Goal: Task Accomplishment & Management: Complete application form

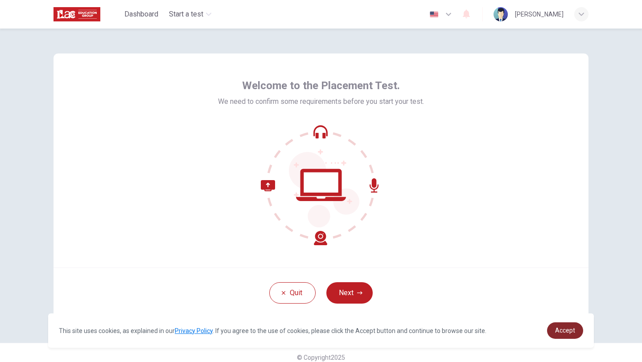
click at [556, 327] on link "Accept" at bounding box center [565, 331] width 36 height 17
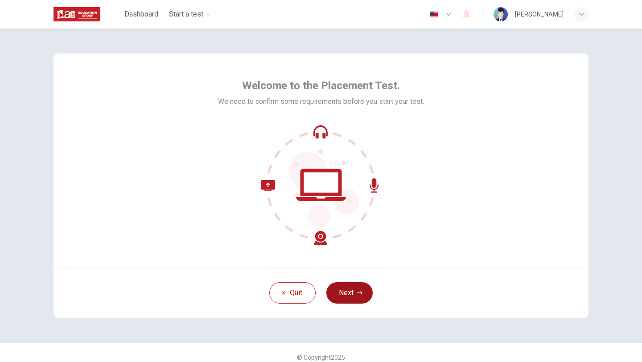
click at [340, 286] on button "Next" at bounding box center [350, 292] width 46 height 21
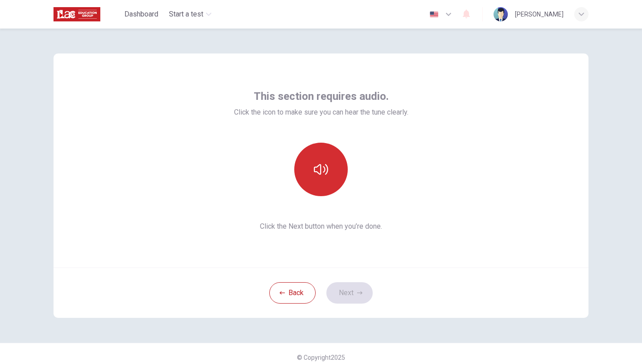
click at [334, 182] on button "button" at bounding box center [321, 170] width 54 height 54
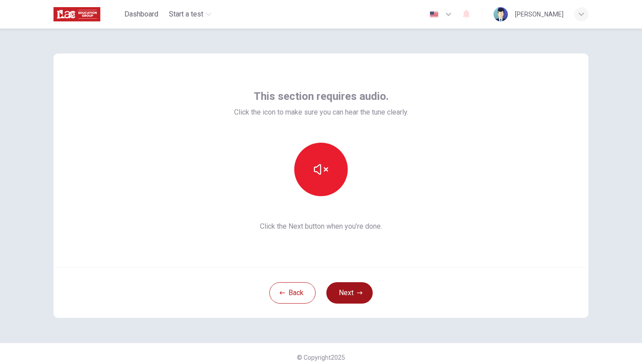
click at [354, 297] on button "Next" at bounding box center [350, 292] width 46 height 21
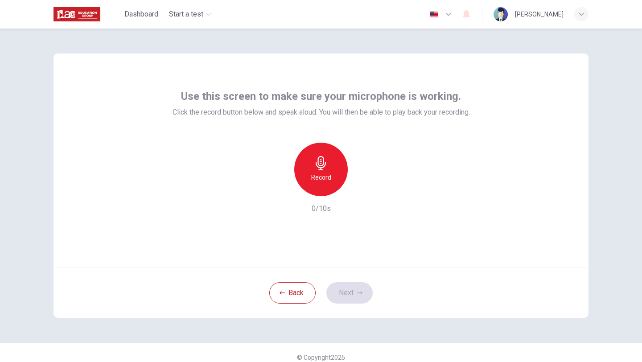
click at [331, 181] on div "Record" at bounding box center [321, 170] width 54 height 54
click at [327, 169] on icon "button" at bounding box center [321, 163] width 14 height 14
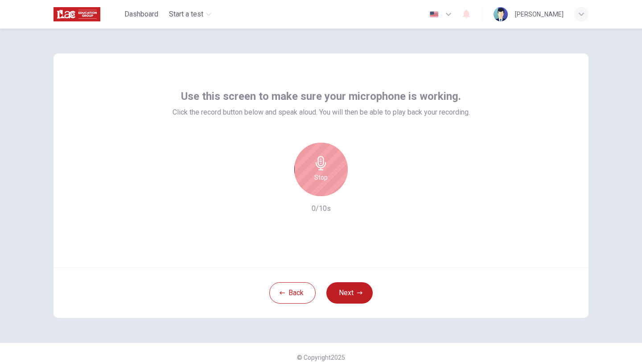
click at [327, 169] on icon "button" at bounding box center [321, 163] width 14 height 14
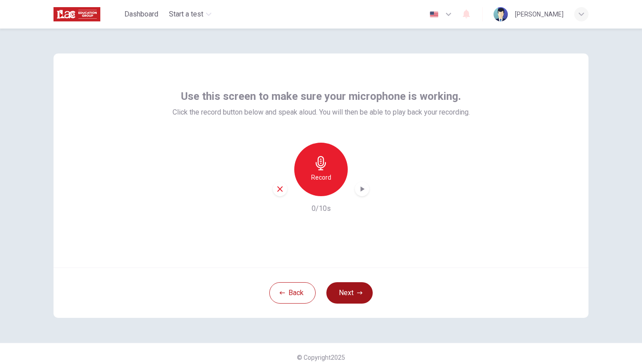
click at [342, 290] on button "Next" at bounding box center [350, 292] width 46 height 21
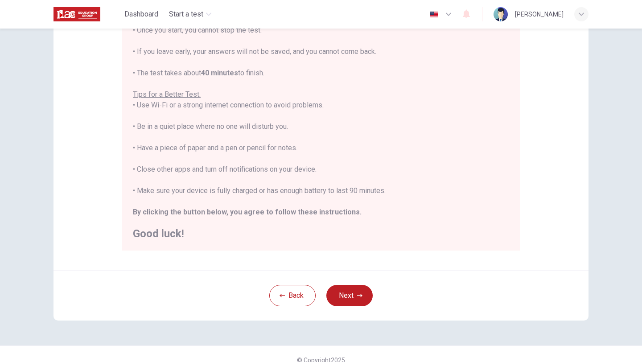
scroll to position [123, 0]
click at [345, 290] on button "Next" at bounding box center [350, 294] width 46 height 21
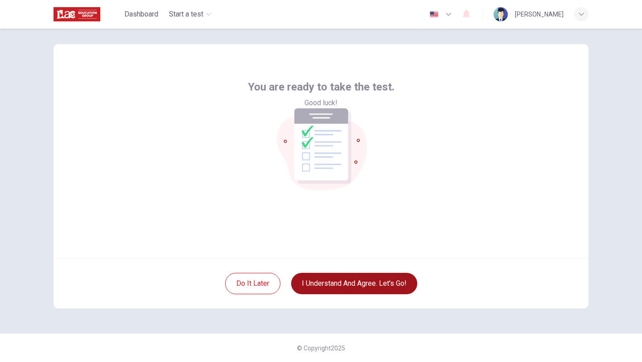
scroll to position [9, 0]
click at [345, 290] on button "I understand and agree. Let’s go!" at bounding box center [354, 283] width 126 height 21
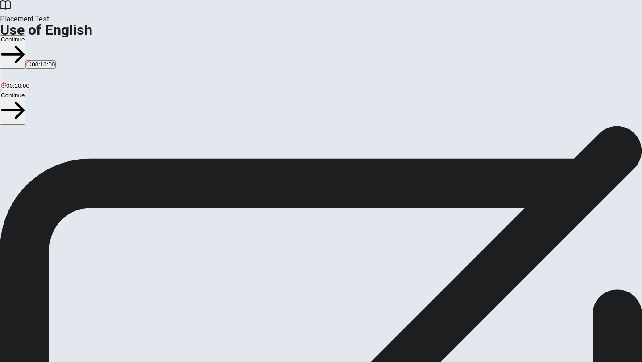
click at [25, 35] on button "Continue" at bounding box center [12, 51] width 25 height 33
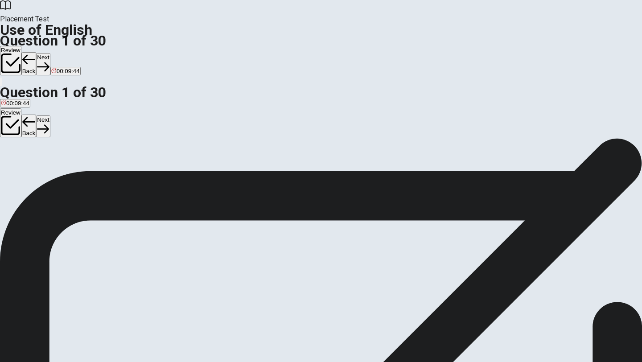
click at [133, 174] on span "has worked" at bounding box center [118, 170] width 30 height 7
click at [50, 53] on button "Next" at bounding box center [43, 64] width 14 height 22
click at [13, 161] on div "A" at bounding box center [7, 164] width 12 height 7
click at [36, 174] on span "sold" at bounding box center [30, 170] width 11 height 7
click at [49, 61] on icon "button" at bounding box center [43, 67] width 12 height 12
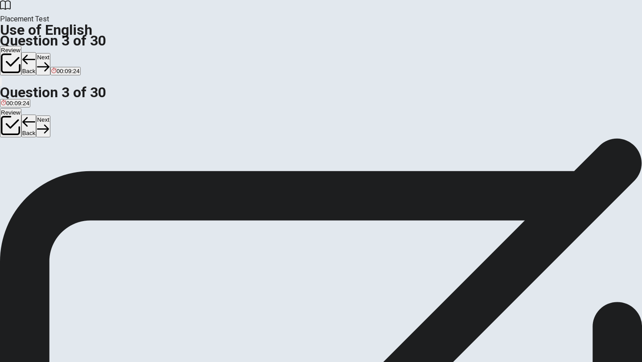
click at [36, 174] on button "B wrote" at bounding box center [27, 167] width 17 height 15
click at [49, 61] on icon "button" at bounding box center [43, 67] width 12 height 12
click at [8, 167] on span "do" at bounding box center [4, 170] width 7 height 7
click at [50, 53] on button "Next" at bounding box center [43, 64] width 14 height 22
click at [71, 175] on button "D fridge" at bounding box center [62, 167] width 17 height 15
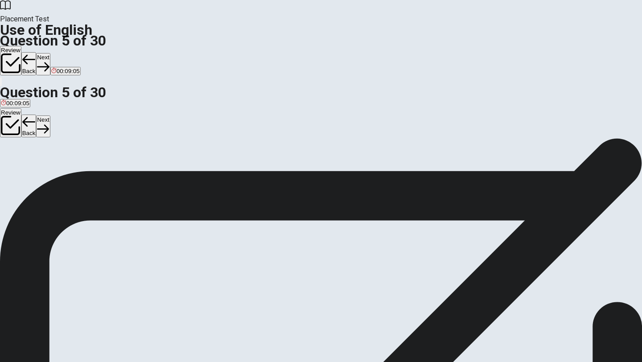
click at [50, 53] on button "Next" at bounding box center [43, 64] width 14 height 22
click at [40, 174] on span "clock" at bounding box center [33, 170] width 13 height 7
click at [35, 53] on button "Next" at bounding box center [28, 64] width 14 height 22
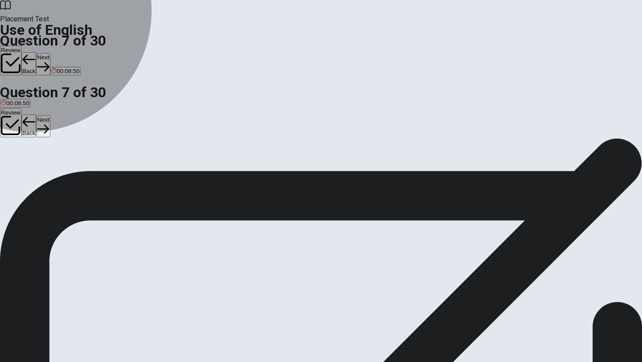
click at [30, 174] on span "Hate" at bounding box center [23, 170] width 12 height 7
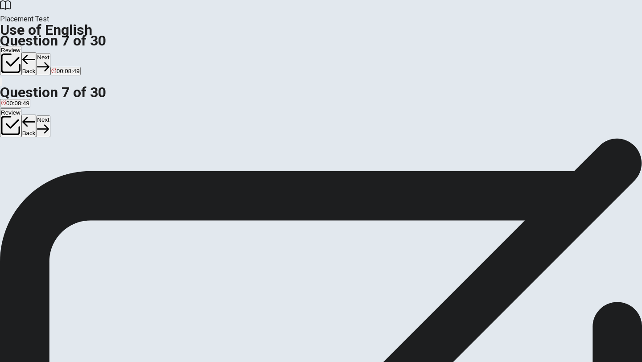
click at [50, 53] on button "Next" at bounding box center [43, 64] width 14 height 22
click at [21, 174] on span "cold" at bounding box center [16, 170] width 11 height 7
click at [50, 53] on button "Next" at bounding box center [43, 64] width 14 height 22
click at [33, 173] on span "bracelet" at bounding box center [22, 170] width 21 height 7
click at [50, 53] on button "Next" at bounding box center [43, 64] width 14 height 22
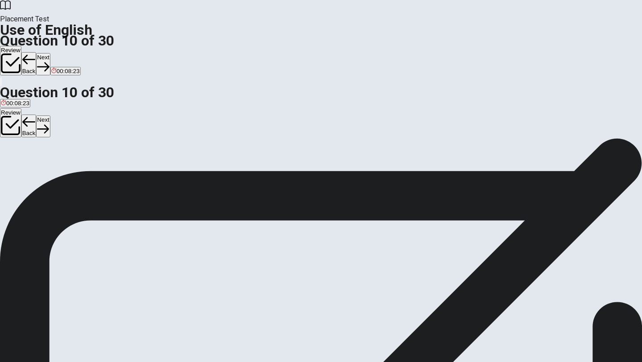
click at [13, 167] on span "went" at bounding box center [7, 170] width 12 height 7
click at [50, 53] on button "Next" at bounding box center [43, 64] width 14 height 22
click at [111, 174] on span "are studying" at bounding box center [95, 170] width 33 height 7
click at [35, 53] on button "Next" at bounding box center [28, 64] width 14 height 22
click at [36, 167] on span "was planning" at bounding box center [18, 170] width 35 height 7
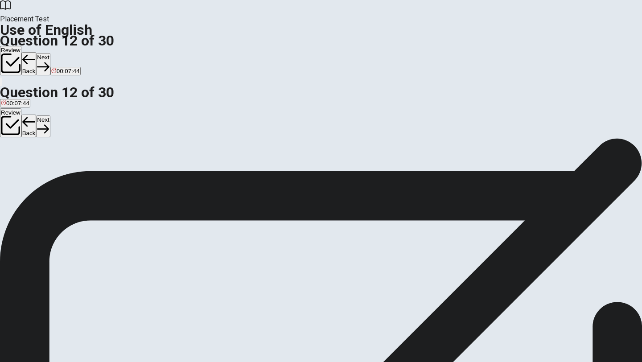
click at [50, 53] on button "Next" at bounding box center [43, 64] width 14 height 22
click at [36, 167] on span "had prepared" at bounding box center [18, 170] width 35 height 7
click at [50, 53] on button "Next" at bounding box center [43, 64] width 14 height 22
click at [58, 174] on span "showed up" at bounding box center [43, 170] width 29 height 7
click at [29, 160] on button "A showed in" at bounding box center [14, 167] width 29 height 15
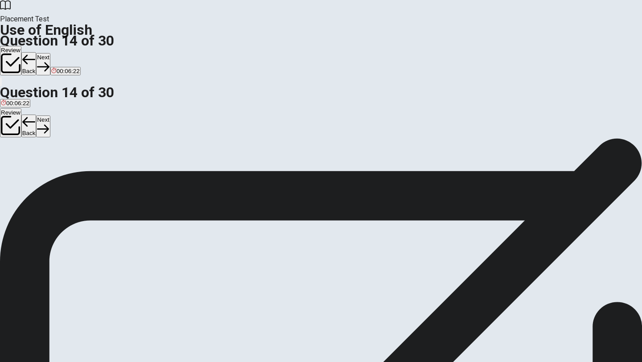
click at [116, 174] on span "showed down" at bounding box center [97, 170] width 37 height 7
click at [28, 167] on span "showed in" at bounding box center [14, 170] width 27 height 7
click at [50, 53] on button "Next" at bounding box center [43, 64] width 14 height 22
click at [11, 167] on span "buy" at bounding box center [6, 170] width 10 height 7
click at [50, 53] on button "Next" at bounding box center [43, 64] width 14 height 22
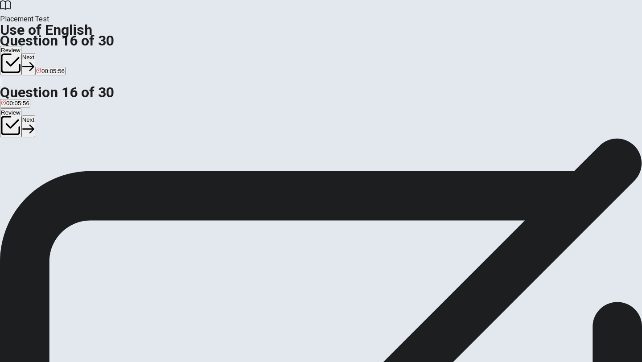
click at [16, 167] on span "score" at bounding box center [8, 170] width 15 height 7
click at [35, 53] on button "Next" at bounding box center [28, 64] width 14 height 22
click at [45, 171] on span "achieves" at bounding box center [33, 170] width 24 height 7
click at [50, 53] on button "Next" at bounding box center [43, 64] width 14 height 22
click at [59, 174] on span "does" at bounding box center [52, 170] width 13 height 7
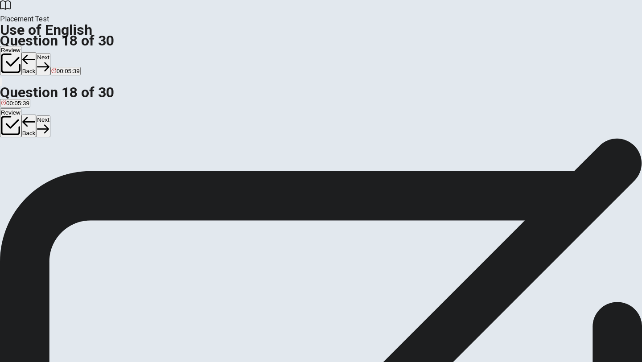
click at [50, 53] on button "Next" at bounding box center [43, 64] width 14 height 22
click at [37, 52] on button "Back" at bounding box center [28, 63] width 15 height 23
click at [50, 53] on button "Next" at bounding box center [43, 64] width 14 height 22
click at [62, 175] on button "D rude" at bounding box center [55, 167] width 14 height 15
click at [50, 53] on button "Next" at bounding box center [43, 64] width 14 height 22
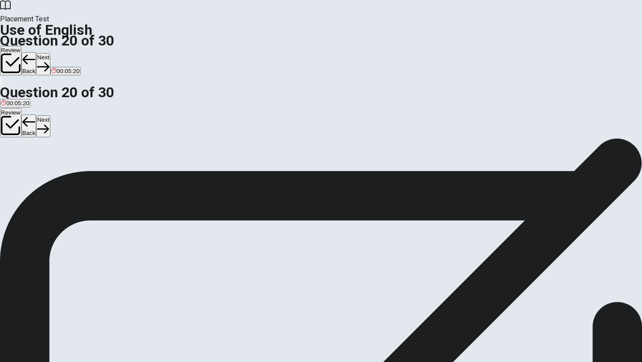
click at [18, 167] on span "Would" at bounding box center [9, 170] width 17 height 7
click at [50, 53] on button "Next" at bounding box center [43, 64] width 14 height 22
click at [70, 174] on span "planned" at bounding box center [59, 170] width 21 height 7
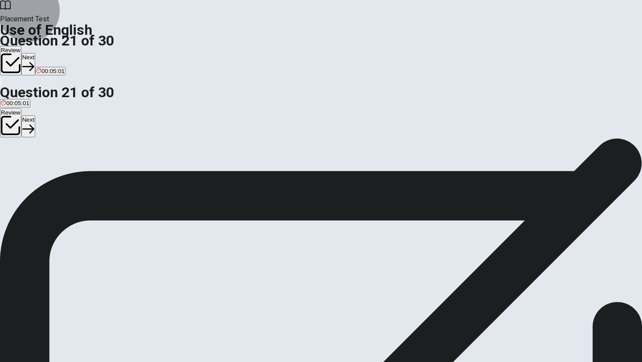
click at [34, 61] on icon "button" at bounding box center [28, 67] width 12 height 12
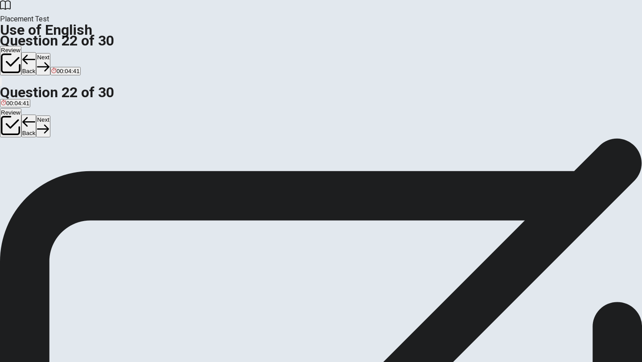
click at [72, 174] on span "what he did" at bounding box center [56, 170] width 30 height 7
click at [50, 53] on button "Next" at bounding box center [43, 64] width 14 height 22
click at [37, 52] on button "Back" at bounding box center [28, 63] width 15 height 23
click at [50, 53] on button "Next" at bounding box center [43, 64] width 14 height 22
click at [52, 175] on button "D was" at bounding box center [45, 167] width 12 height 15
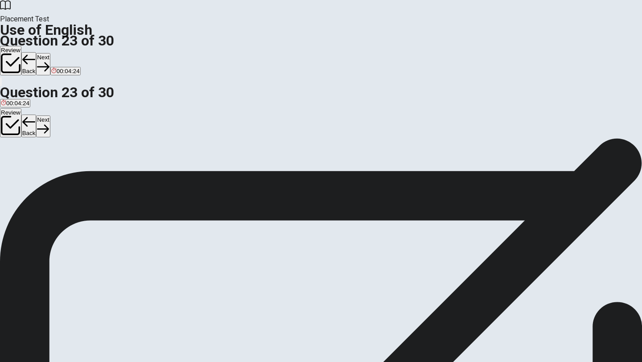
click at [50, 53] on button "Next" at bounding box center [43, 64] width 14 height 22
click at [83, 174] on span "to study" at bounding box center [72, 170] width 21 height 7
click at [50, 53] on button "Next" at bounding box center [43, 64] width 14 height 22
click at [40, 173] on span "suggest" at bounding box center [29, 170] width 21 height 7
click at [50, 53] on button "Next" at bounding box center [43, 64] width 14 height 22
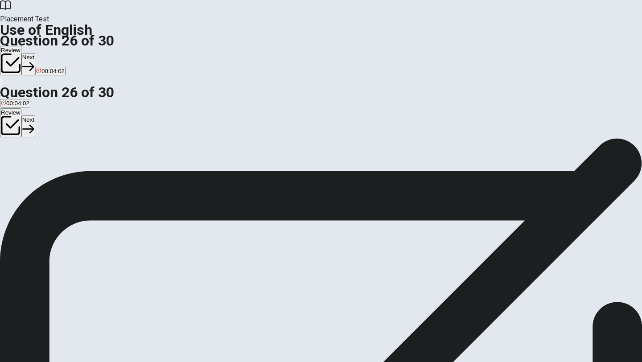
click at [102, 174] on span "blocks your way" at bounding box center [80, 170] width 42 height 7
click at [35, 53] on button "Next" at bounding box center [28, 64] width 14 height 22
click at [15, 167] on span "avoid" at bounding box center [8, 170] width 14 height 7
click at [50, 53] on button "Next" at bounding box center [43, 64] width 14 height 22
click at [73, 174] on span "open to you" at bounding box center [56, 170] width 31 height 7
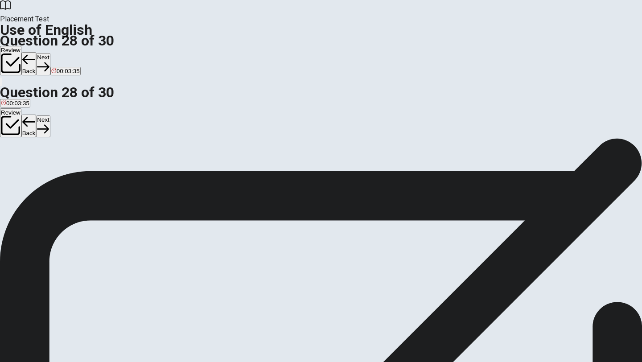
click at [50, 53] on button "Next" at bounding box center [43, 64] width 14 height 22
click at [25, 167] on span "Careless" at bounding box center [13, 170] width 24 height 7
click at [42, 175] on button "B Polite" at bounding box center [33, 167] width 17 height 15
click at [50, 53] on button "Next" at bounding box center [43, 64] width 14 height 22
click at [16, 160] on button "A knew" at bounding box center [8, 167] width 16 height 15
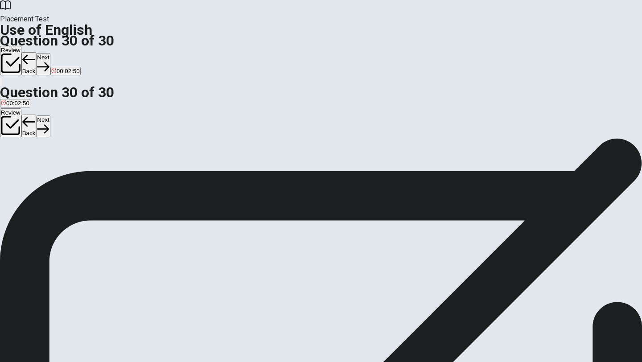
click at [64, 174] on span "had known" at bounding box center [50, 170] width 29 height 7
click at [50, 53] on button "Next" at bounding box center [43, 64] width 14 height 22
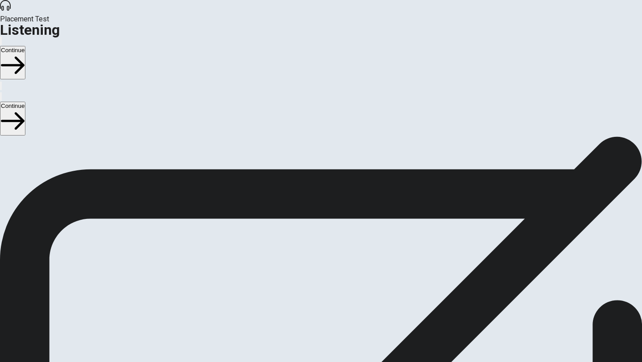
click at [25, 46] on button "Continue" at bounding box center [12, 62] width 25 height 33
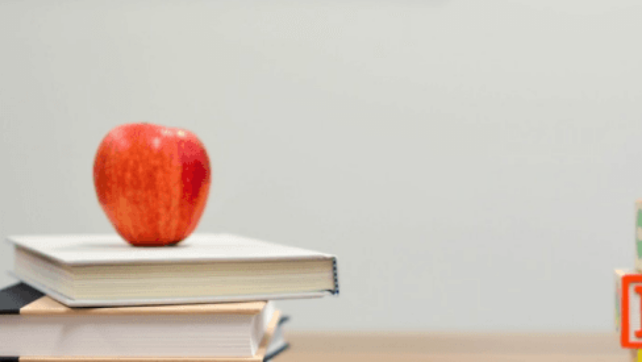
scroll to position [152, 0]
click at [156, 220] on span "Layout changes and a color scheme update" at bounding box center [98, 217] width 116 height 7
click at [45, 176] on span "The design team" at bounding box center [23, 179] width 44 height 7
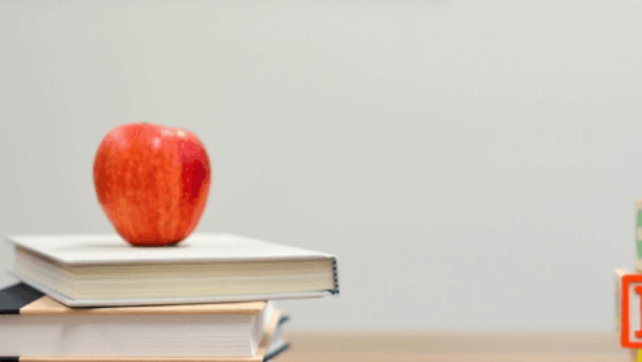
click at [93, 289] on span "Because of issues with the timeline" at bounding box center [47, 292] width 92 height 7
click at [132, 244] on button "C More time" at bounding box center [118, 251] width 28 height 15
click at [55, 221] on span "Additional resources" at bounding box center [28, 224] width 54 height 7
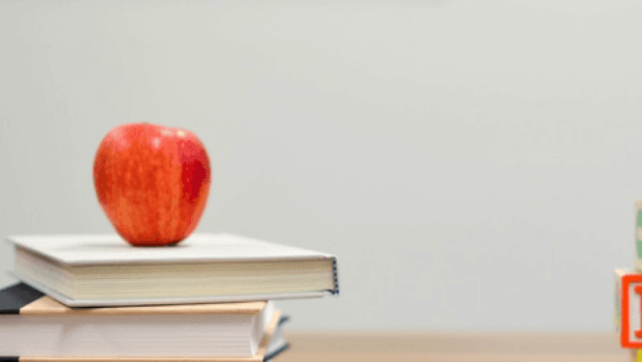
scroll to position [820, 0]
click at [60, 296] on span "He’s facing challenges" at bounding box center [30, 299] width 59 height 7
click at [25, 46] on button "Continue" at bounding box center [12, 62] width 25 height 33
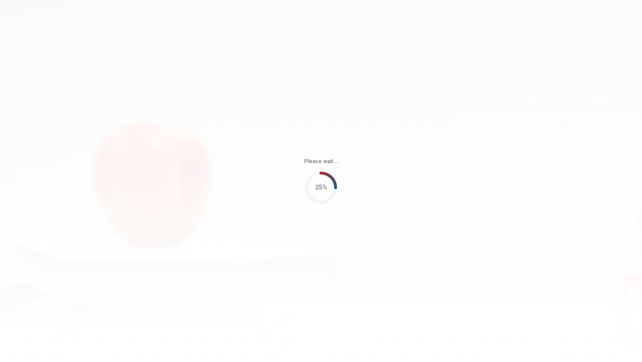
type input "80"
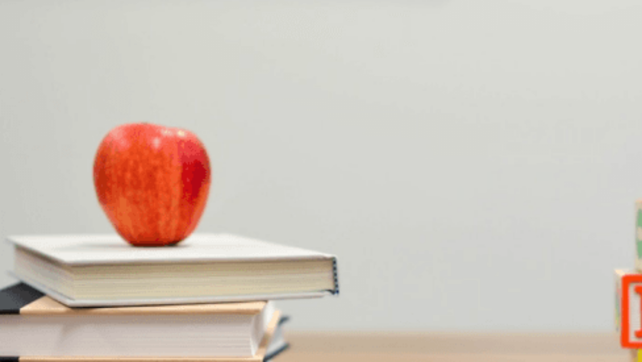
click at [279, 298] on button "D Unequal contribution from group members" at bounding box center [222, 305] width 113 height 15
click at [147, 214] on span "Reassigning tasks entirely" at bounding box center [112, 217] width 69 height 7
click at [250, 220] on span "Creating a timeline with mini-deadlines" at bounding box center [200, 217] width 102 height 7
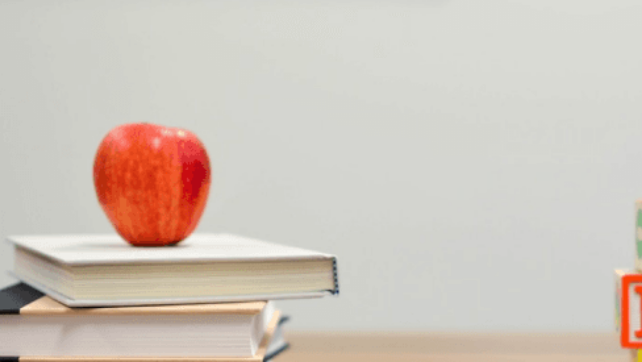
scroll to position [481, 0]
click at [296, 251] on span "He has outlined his section but hasn’t drafted it yet" at bounding box center [229, 254] width 133 height 7
click at [105, 176] on span "Combine them and review the structure" at bounding box center [53, 179] width 104 height 7
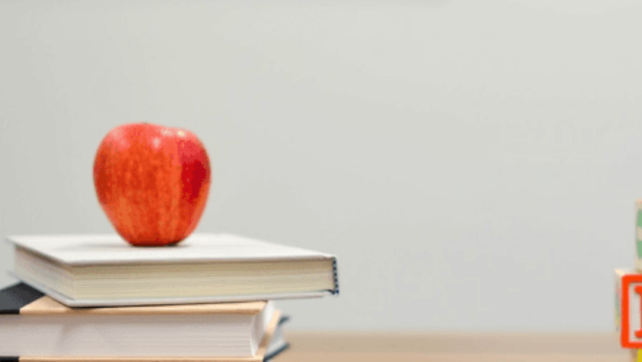
click at [61, 289] on span "[DATE]" at bounding box center [51, 292] width 19 height 7
click at [82, 281] on button "D [DATE]" at bounding box center [72, 288] width 21 height 15
click at [25, 46] on button "Continue" at bounding box center [12, 62] width 25 height 33
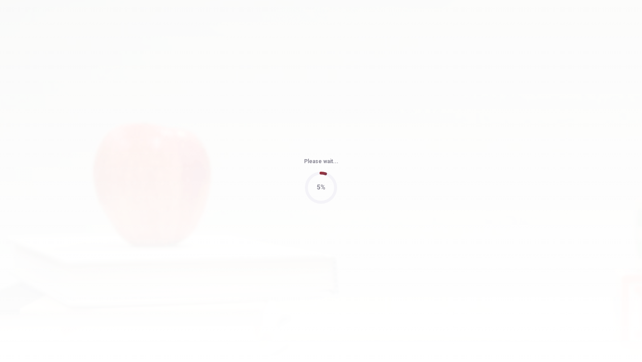
type input "74"
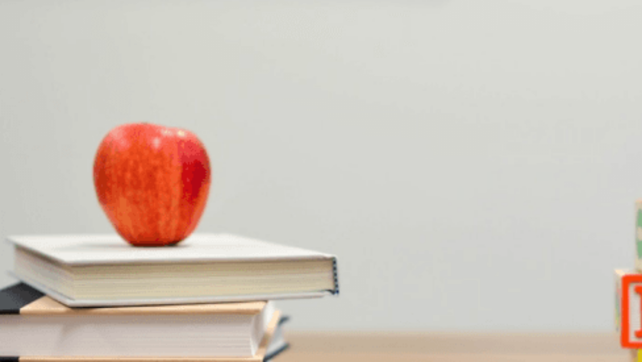
scroll to position [19, 0]
click at [336, 307] on span "The fabric hasn’t arrived" at bounding box center [310, 310] width 64 height 7
click at [190, 239] on span "Using different costumes" at bounding box center [156, 235] width 65 height 7
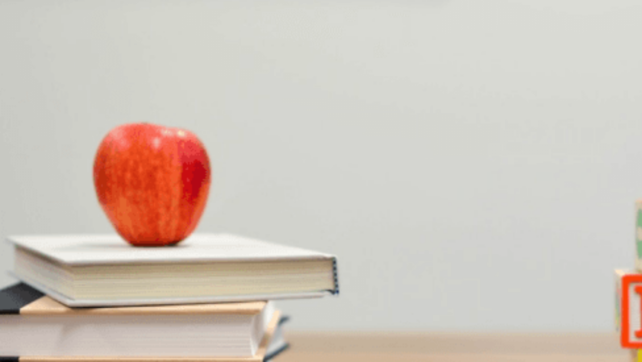
click at [98, 195] on span "Extra sessions have been scheduled" at bounding box center [49, 198] width 97 height 7
click at [192, 164] on span "The lighting and sound systems" at bounding box center [149, 160] width 83 height 7
click at [215, 270] on span "Preparing a pre-recorded video" at bounding box center [174, 273] width 82 height 7
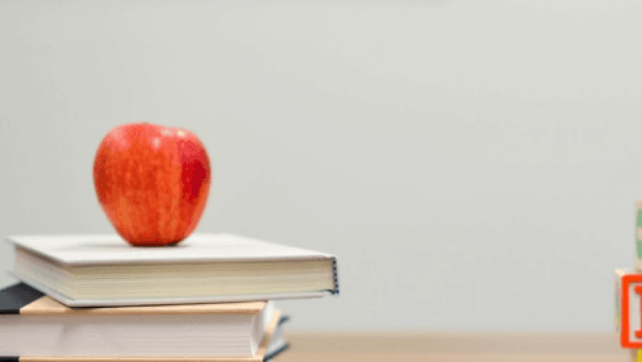
scroll to position [462, 0]
click at [124, 225] on button "B Delaying the performance" at bounding box center [89, 232] width 70 height 15
click at [25, 46] on button "Continue" at bounding box center [12, 62] width 25 height 33
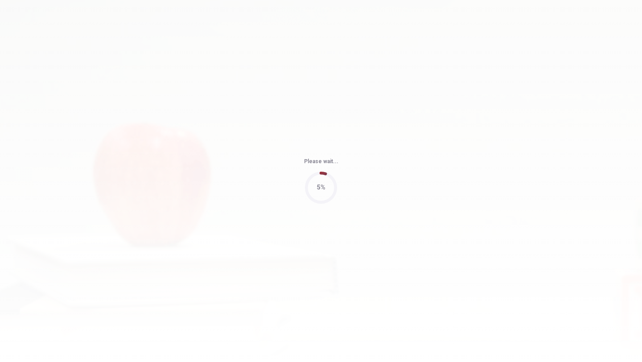
type input "70"
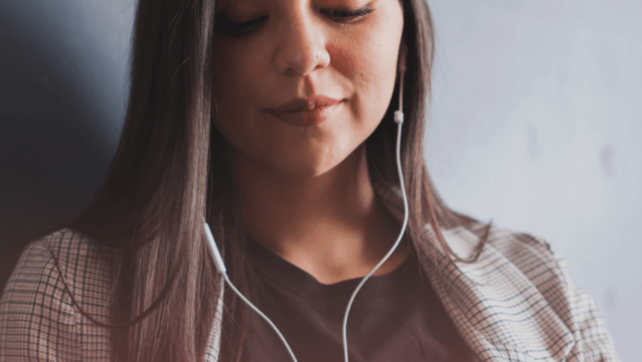
click at [25, 46] on button "Continue" at bounding box center [12, 62] width 25 height 33
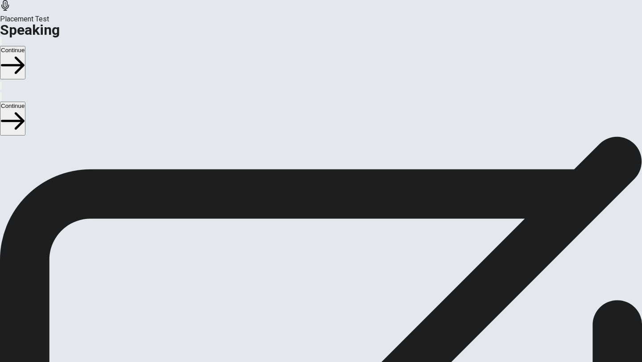
scroll to position [57, 0]
click at [337, 232] on div "Stop Recording" at bounding box center [322, 288] width 32 height 113
click at [311, 258] on button "Play Audio" at bounding box center [311, 262] width 2 height 8
click at [311, 258] on button "Pause Audio" at bounding box center [311, 262] width 2 height 8
click at [311, 258] on button "Play Audio" at bounding box center [311, 262] width 2 height 8
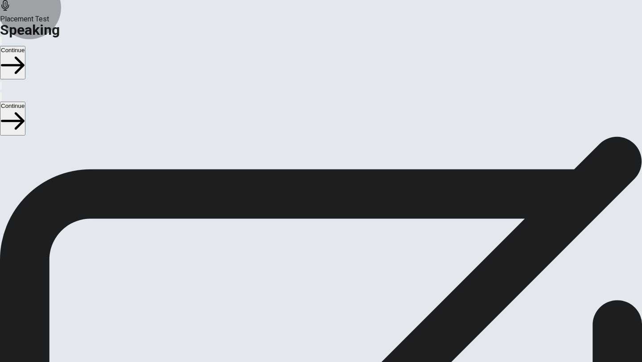
click at [25, 46] on button "Continue" at bounding box center [12, 62] width 25 height 33
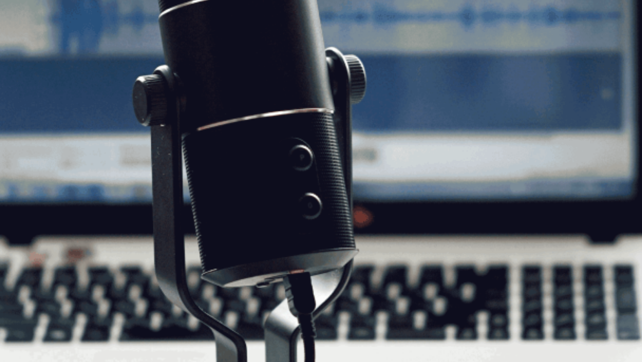
scroll to position [98, 0]
click at [25, 46] on button "Continue" at bounding box center [12, 62] width 25 height 33
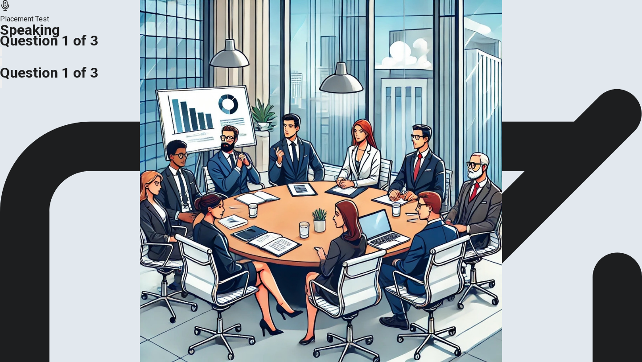
click at [177, 126] on img at bounding box center [321, 181] width 642 height 362
click at [20, 362] on div at bounding box center [321, 362] width 642 height 0
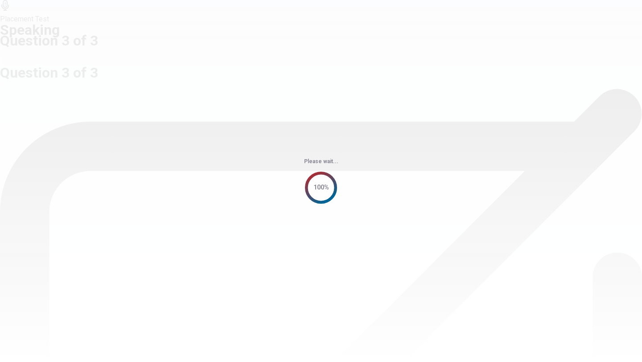
scroll to position [0, 0]
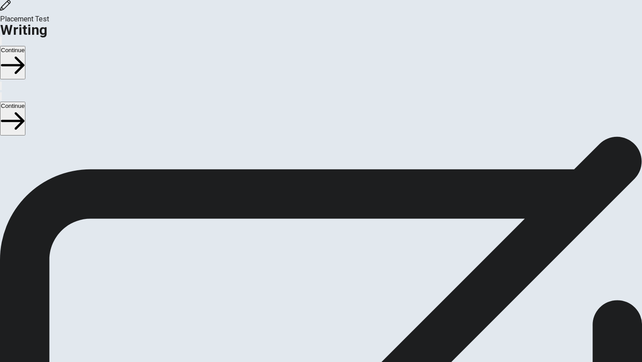
click at [25, 46] on button "Continue" at bounding box center [12, 62] width 25 height 33
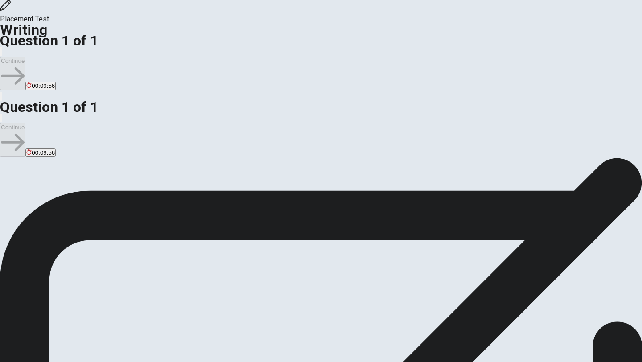
scroll to position [23, 0]
type textarea "L"
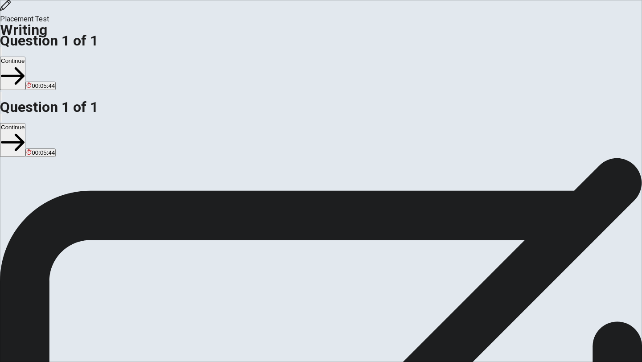
drag, startPoint x: 465, startPoint y: 175, endPoint x: 470, endPoint y: 190, distance: 15.7
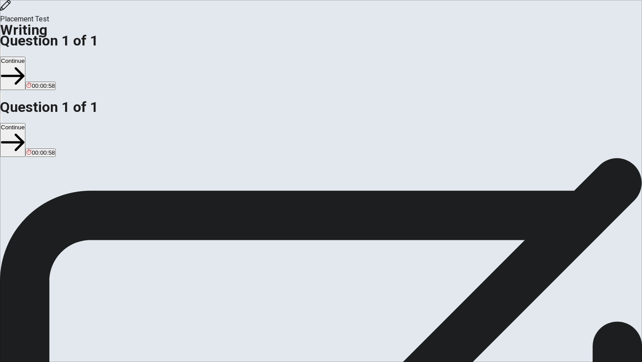
type textarea "The last time I have a challenging decision was when I have to listen and recom…"
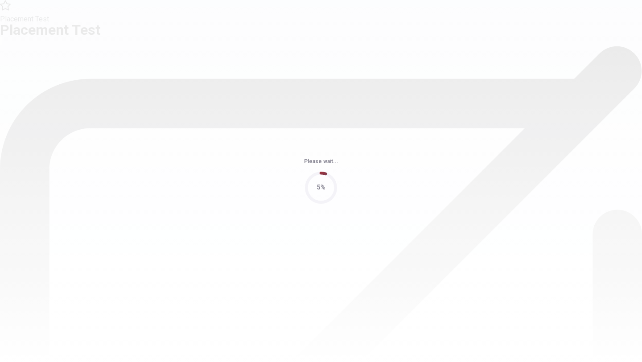
scroll to position [0, 0]
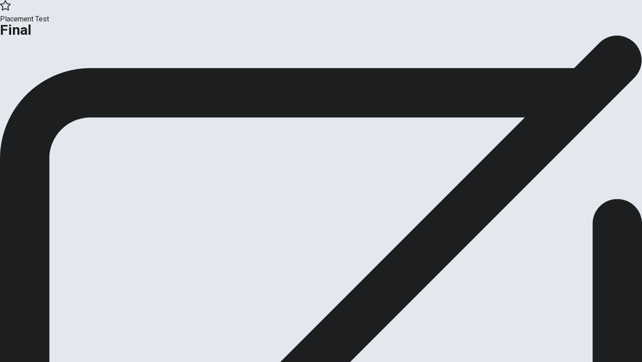
click at [36, 79] on button "Continue" at bounding box center [18, 73] width 36 height 12
